Goal: Transaction & Acquisition: Purchase product/service

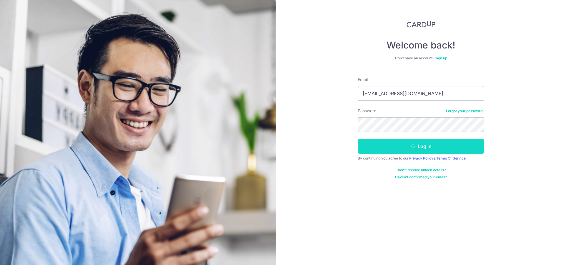
click at [423, 147] on button "Log in" at bounding box center [421, 146] width 127 height 15
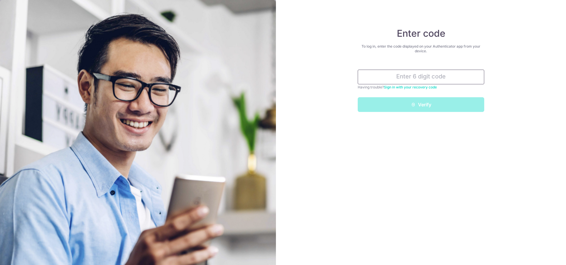
click at [410, 76] on input "text" at bounding box center [421, 77] width 127 height 15
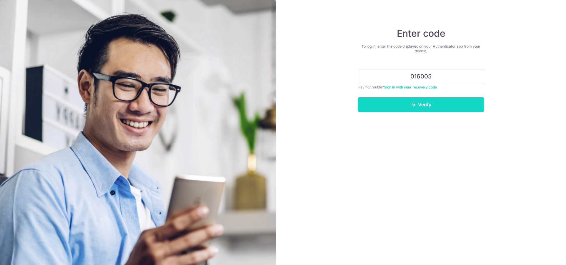
type input "016005"
click at [427, 102] on button "Verify" at bounding box center [421, 104] width 127 height 15
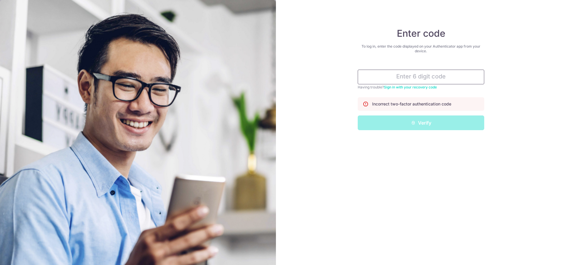
click at [424, 78] on input "text" at bounding box center [421, 77] width 127 height 15
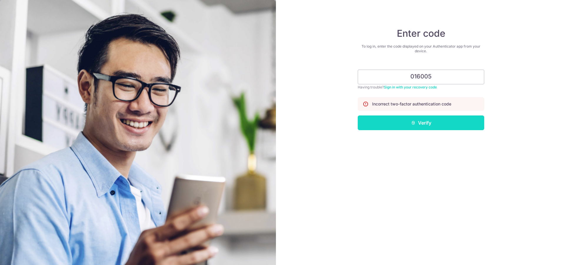
type input "016005"
click at [422, 119] on button "Verify" at bounding box center [421, 123] width 127 height 15
type input "589010"
click at [410, 93] on form "589010 Having trouble? Sign in with your recovery code Incorrect two-factor aut…" at bounding box center [421, 97] width 127 height 65
click at [417, 123] on button "Verify" at bounding box center [421, 123] width 127 height 15
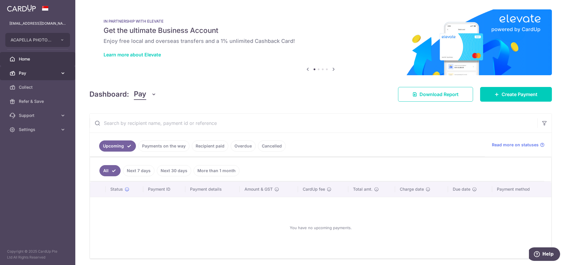
click at [21, 76] on span "Pay" at bounding box center [38, 73] width 39 height 6
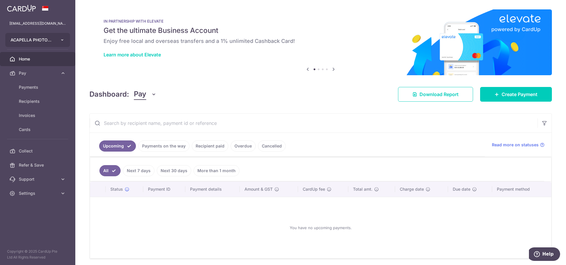
click at [64, 38] on icon "button" at bounding box center [62, 40] width 5 height 5
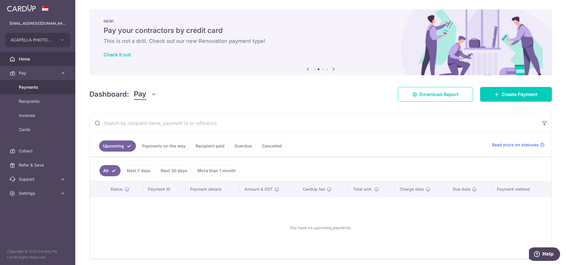
click at [41, 87] on span "Payments" at bounding box center [38, 87] width 39 height 6
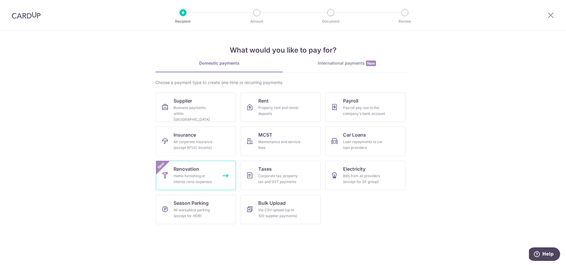
click at [200, 175] on div "Home furnishing or interior reno-expenses" at bounding box center [195, 179] width 42 height 12
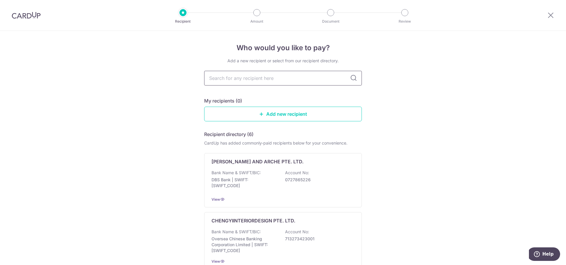
click at [286, 79] on input "text" at bounding box center [283, 78] width 158 height 15
type input "le i"
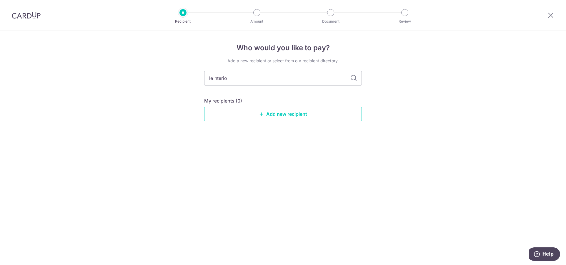
type input "le nterior"
type input "le interior"
type input "le interiorbaffair"
click at [234, 80] on input "le interiorbaffair" at bounding box center [283, 78] width 158 height 15
type input "le interior affair"
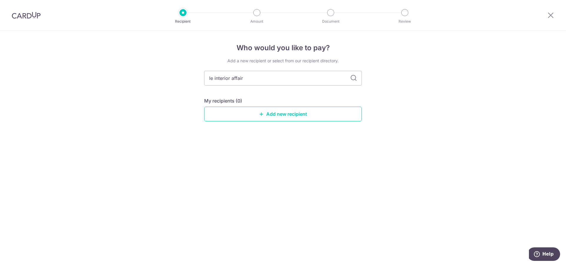
click at [355, 78] on icon at bounding box center [353, 78] width 7 height 7
click at [354, 80] on icon at bounding box center [353, 78] width 7 height 7
click at [246, 78] on input "le interior affair" at bounding box center [283, 78] width 158 height 15
type input "le interior affairs"
click at [355, 78] on icon at bounding box center [353, 78] width 7 height 7
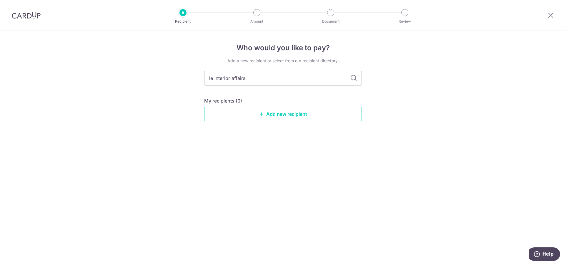
click at [353, 78] on icon at bounding box center [353, 78] width 7 height 7
click at [248, 62] on div "Add a new recipient or select from our recipient directory." at bounding box center [283, 61] width 158 height 6
click at [241, 76] on input "le interior affairs" at bounding box center [283, 78] width 158 height 15
click at [361, 78] on input "le interior affairs" at bounding box center [283, 78] width 158 height 15
click at [352, 78] on icon at bounding box center [353, 78] width 7 height 7
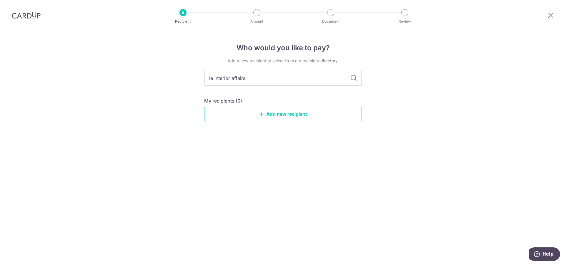
click at [352, 78] on icon at bounding box center [353, 78] width 7 height 7
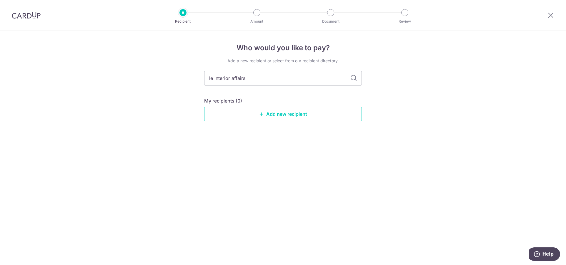
click at [352, 78] on icon at bounding box center [353, 78] width 7 height 7
click at [280, 79] on input "le interior affairs" at bounding box center [283, 78] width 158 height 15
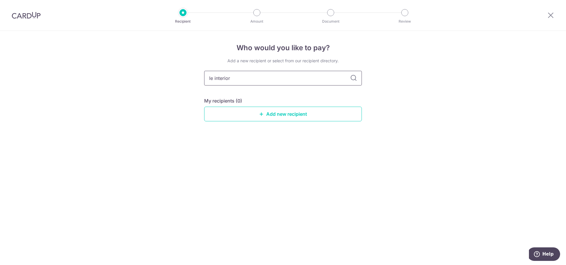
type input "le interior"
click at [268, 52] on h4 "Who would you like to pay?" at bounding box center [283, 48] width 158 height 11
click at [276, 114] on link "Add new recipient" at bounding box center [283, 114] width 158 height 15
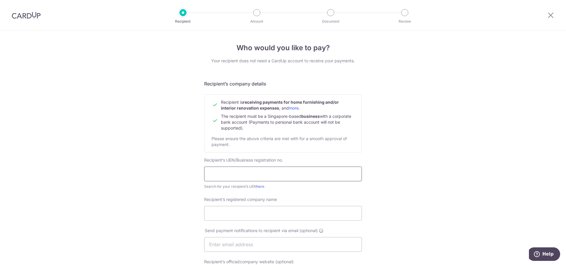
scroll to position [36, 0]
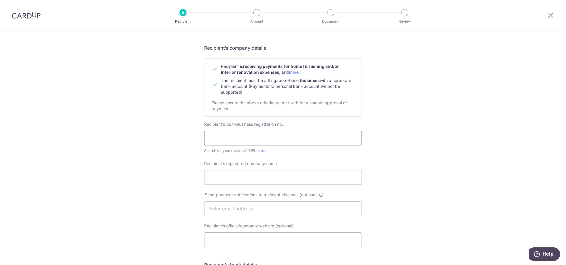
click at [233, 140] on input "text" at bounding box center [283, 138] width 158 height 15
type input "201717211N"
click at [259, 151] on link "here" at bounding box center [261, 151] width 8 height 4
click at [233, 179] on input "Recipient’s registered company name" at bounding box center [283, 177] width 158 height 15
click at [262, 141] on input "201717211N" at bounding box center [283, 138] width 158 height 15
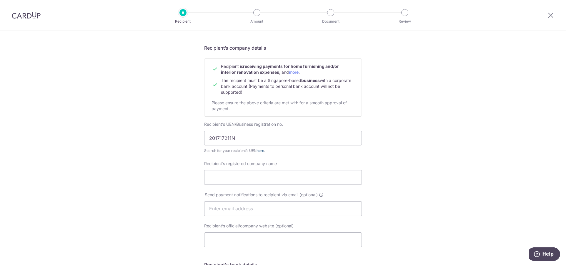
click at [260, 151] on link "here" at bounding box center [261, 151] width 8 height 4
drag, startPoint x: 238, startPoint y: 139, endPoint x: 192, endPoint y: 137, distance: 45.4
click at [204, 137] on input "201717211N" at bounding box center [283, 138] width 158 height 15
click at [231, 182] on input "Recipient’s registered company name" at bounding box center [283, 177] width 158 height 15
type input "le interior affairs Pte Ltd"
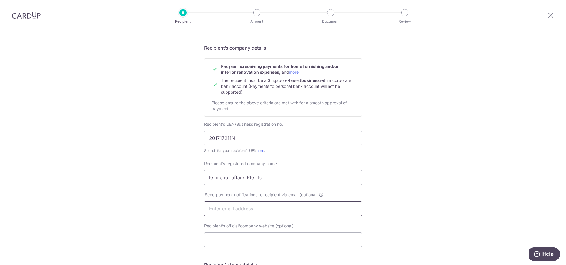
click at [215, 211] on input "text" at bounding box center [283, 209] width 158 height 15
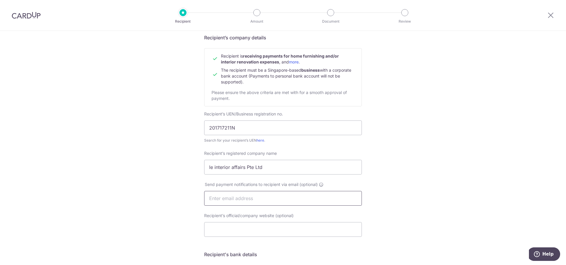
scroll to position [52, 0]
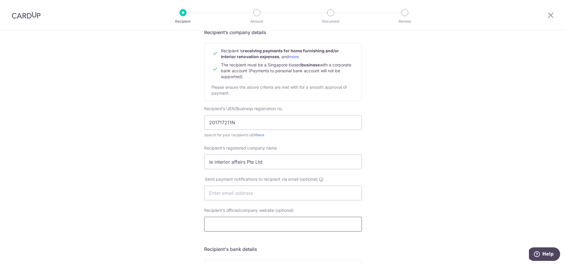
click at [241, 226] on input "Recipient’s official/company website (optional)" at bounding box center [283, 224] width 158 height 15
click at [237, 196] on input "text" at bounding box center [283, 193] width 158 height 15
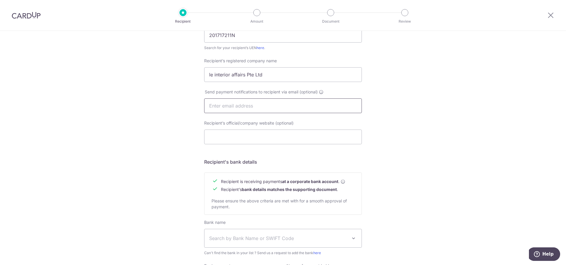
scroll to position [196, 0]
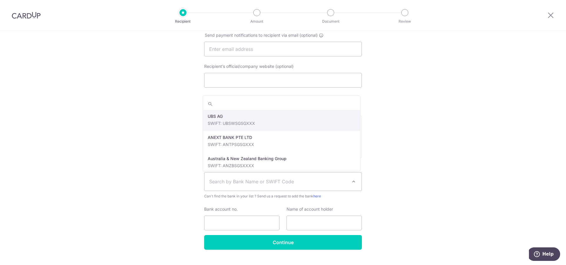
click at [233, 180] on span "Search by Bank Name or SWIFT Code" at bounding box center [278, 181] width 138 height 7
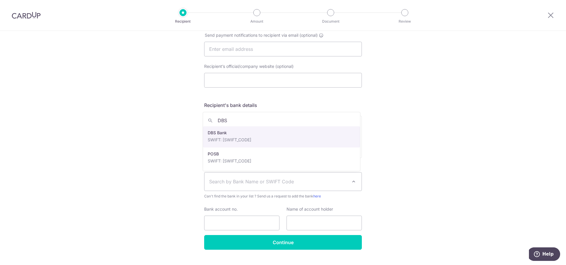
type input "DBS"
select select "6"
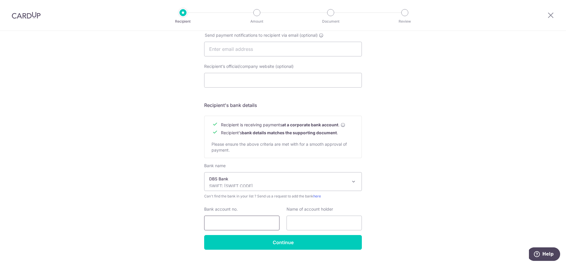
click at [221, 223] on input "Bank account no." at bounding box center [241, 223] width 75 height 15
type input "0549057894"
click at [295, 230] on input "text" at bounding box center [324, 223] width 75 height 15
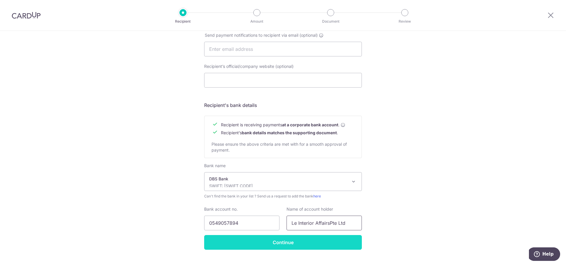
type input "Le Interior AffairsPte Ltd"
click at [283, 244] on input "Continue" at bounding box center [283, 242] width 158 height 15
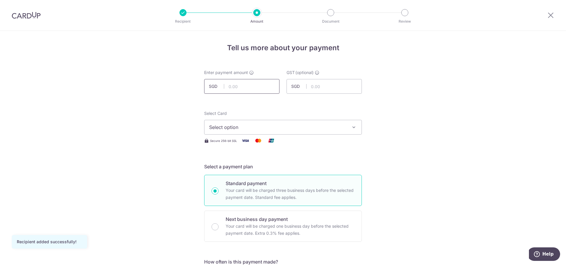
click at [254, 90] on input "text" at bounding box center [241, 86] width 75 height 15
type input "14,968.20"
click at [317, 90] on input "text" at bounding box center [324, 86] width 75 height 15
click at [246, 125] on span "Select option" at bounding box center [277, 127] width 137 height 7
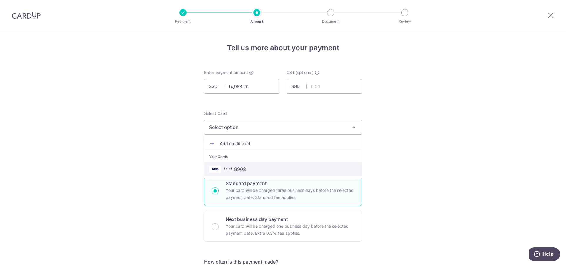
click at [256, 167] on span "**** 9908" at bounding box center [283, 169] width 148 height 7
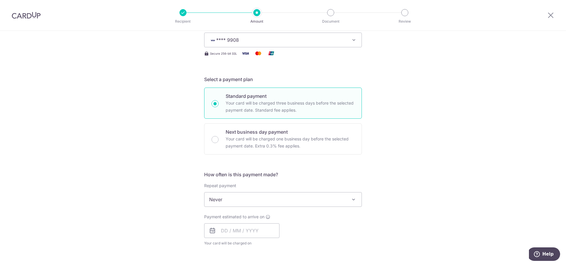
scroll to position [93, 0]
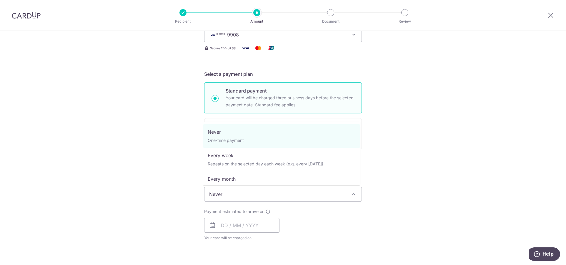
click at [293, 198] on span "Never" at bounding box center [283, 194] width 157 height 14
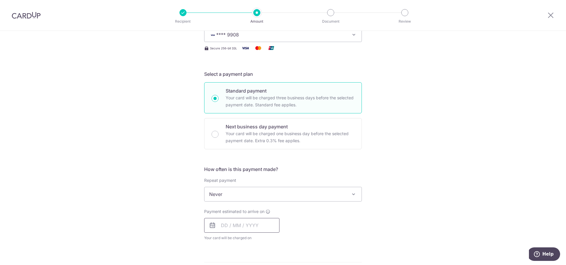
click at [222, 230] on input "text" at bounding box center [241, 225] width 75 height 15
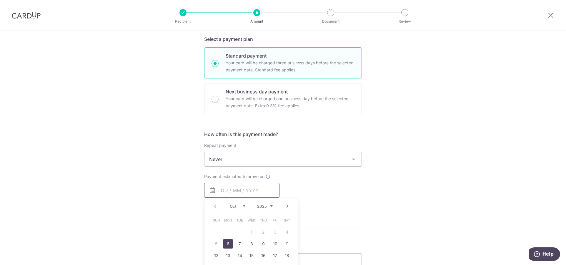
scroll to position [134, 0]
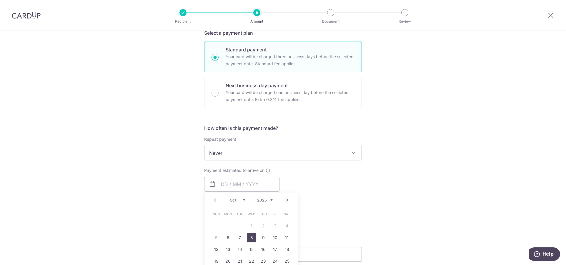
click at [249, 239] on link "8" at bounding box center [251, 237] width 9 height 9
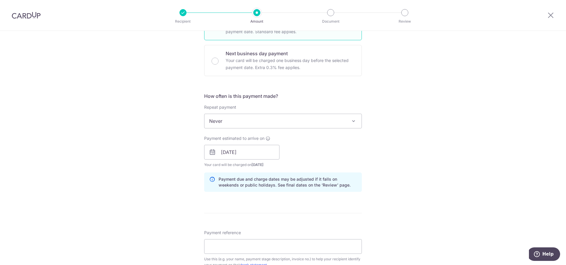
scroll to position [175, 0]
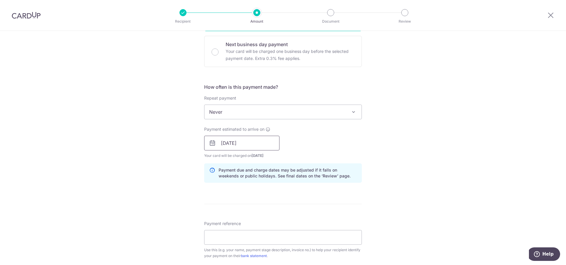
click at [241, 147] on input "[DATE]" at bounding box center [241, 143] width 75 height 15
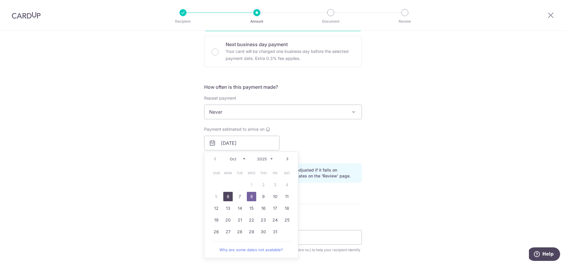
click at [230, 197] on link "6" at bounding box center [227, 196] width 9 height 9
type input "[DATE]"
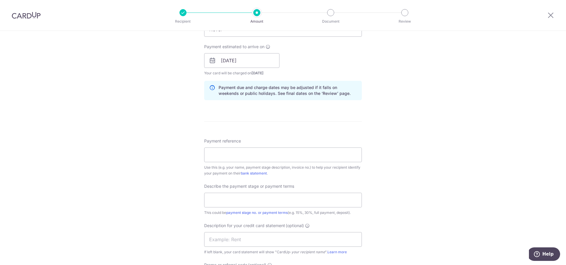
scroll to position [263, 0]
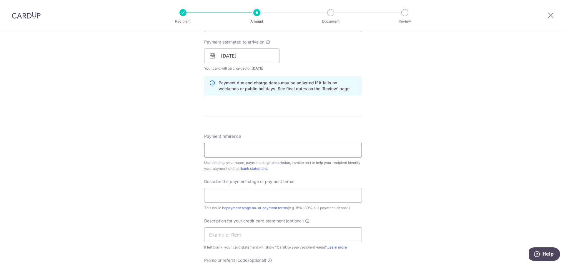
click at [247, 146] on input "Payment reference" at bounding box center [283, 150] width 158 height 15
type input "[PERSON_NAME] & Raine"
click at [230, 195] on input "text" at bounding box center [283, 195] width 158 height 15
type input "D"
type input "2"
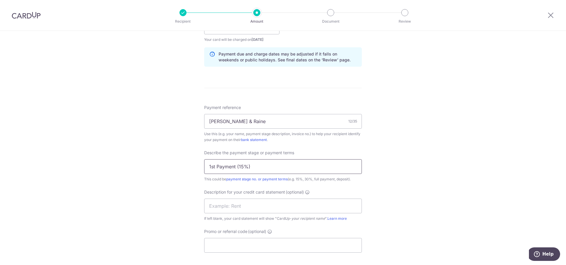
scroll to position [299, 0]
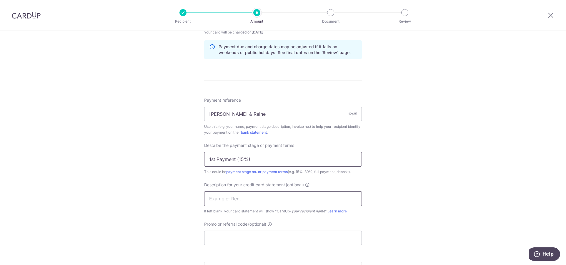
type input "1st Payment (15%)"
click at [246, 203] on input "text" at bounding box center [283, 199] width 158 height 15
click at [209, 200] on input "Renovation" at bounding box center [283, 199] width 158 height 15
type input "Renovation"
click at [217, 242] on input "Promo or referral code (optional)" at bounding box center [283, 238] width 158 height 15
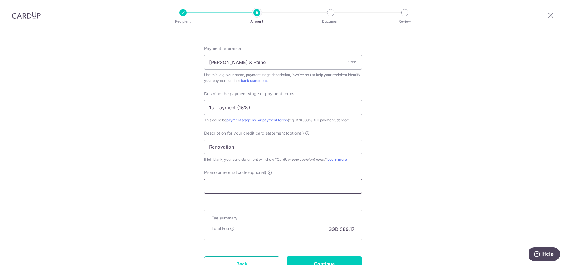
scroll to position [355, 0]
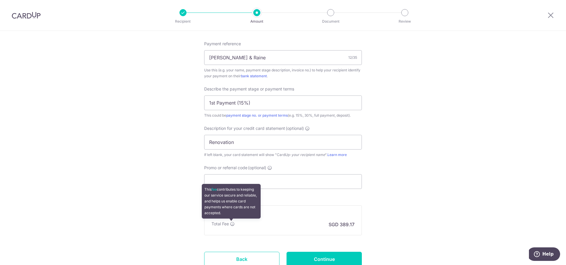
click at [231, 223] on icon at bounding box center [232, 224] width 5 height 5
click at [231, 224] on icon at bounding box center [232, 224] width 5 height 5
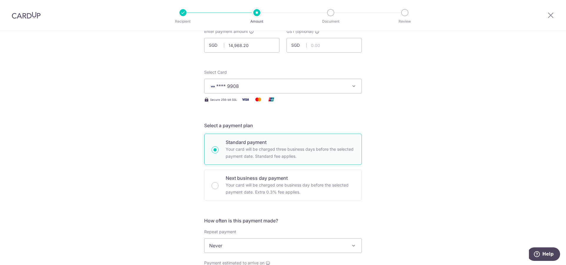
scroll to position [0, 0]
